Goal: Task Accomplishment & Management: Manage account settings

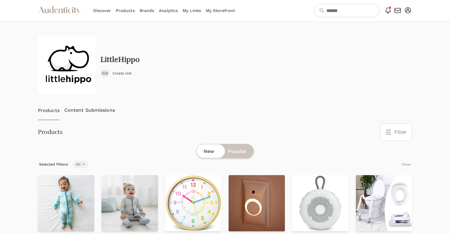
click at [387, 12] on icon at bounding box center [387, 10] width 7 height 7
click at [414, 7] on nav "Audenticity Logo Discover Products Brands Analytics My Links My Storefront Open…" at bounding box center [225, 10] width 450 height 21
click at [411, 12] on button "Open user menu" at bounding box center [408, 10] width 8 height 8
click at [401, 28] on link "My Profile" at bounding box center [388, 31] width 48 height 11
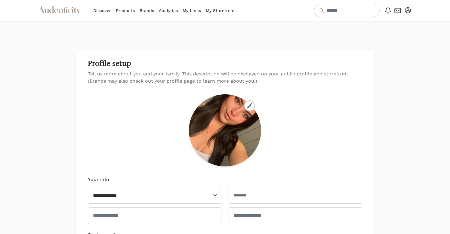
click at [189, 18] on link "My Links" at bounding box center [192, 10] width 18 height 21
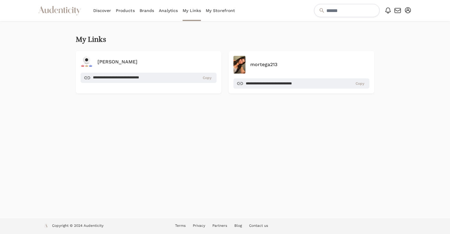
click at [189, 13] on link "My Links" at bounding box center [192, 10] width 18 height 21
click at [107, 61] on h4 "[PERSON_NAME]" at bounding box center [117, 61] width 40 height 7
